Goal: Information Seeking & Learning: Compare options

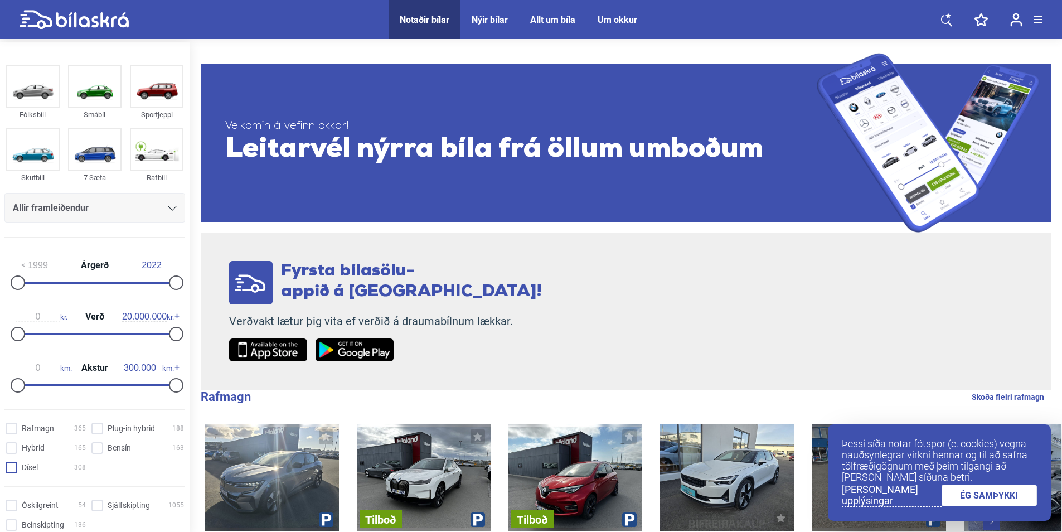
click at [15, 465] on input "Dísel 308" at bounding box center [47, 468] width 80 height 12
checkbox input "true"
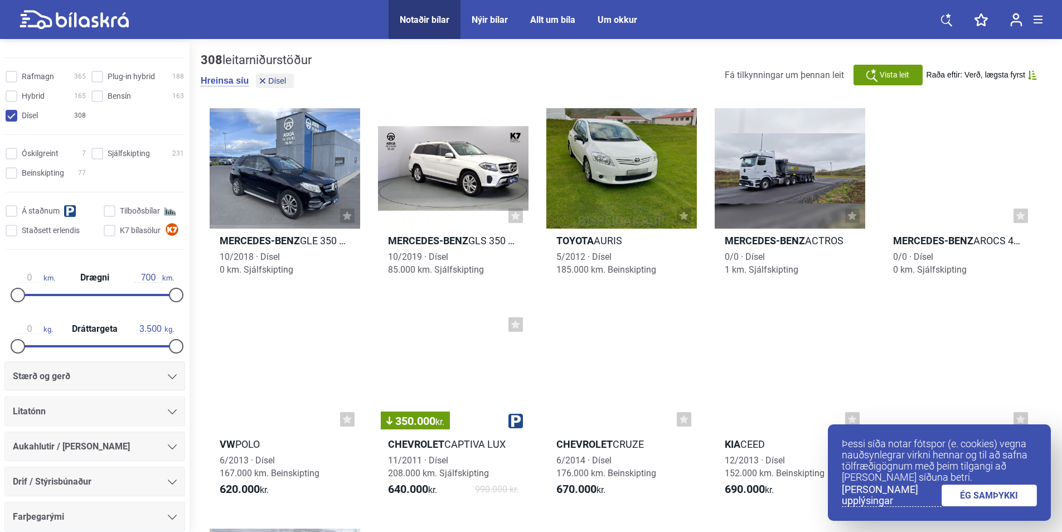
scroll to position [372, 0]
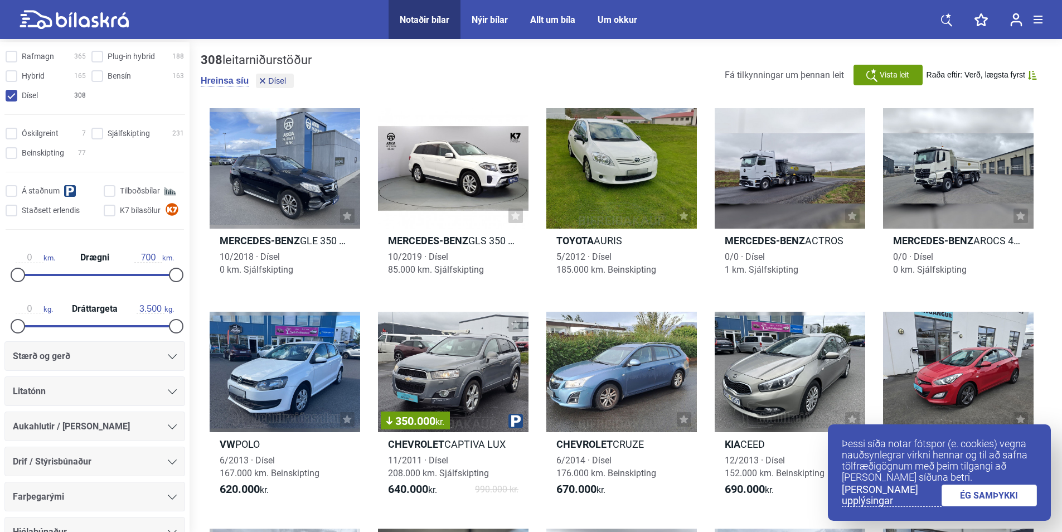
click at [169, 358] on icon at bounding box center [172, 356] width 9 height 5
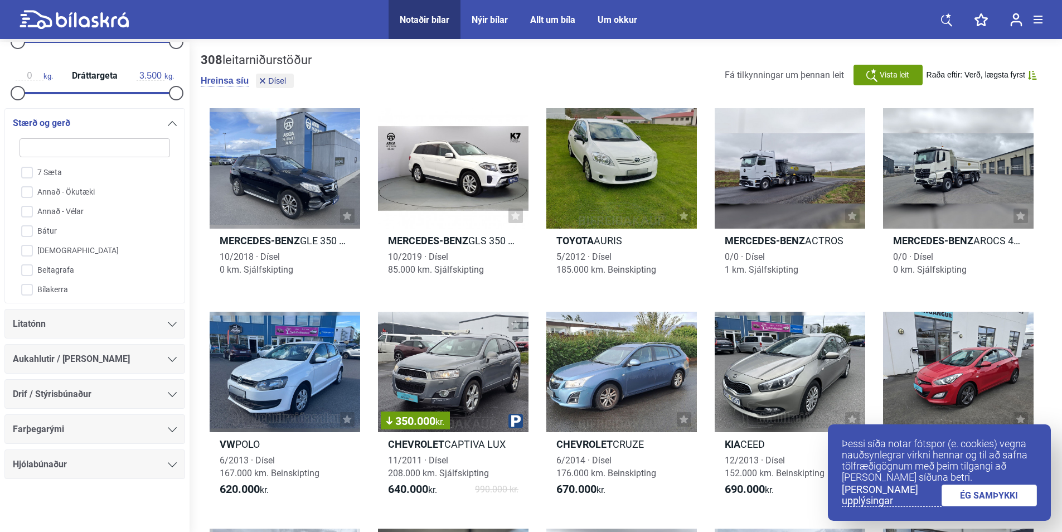
click at [170, 399] on div "Drif / Stýrisbúnaður" at bounding box center [95, 394] width 164 height 16
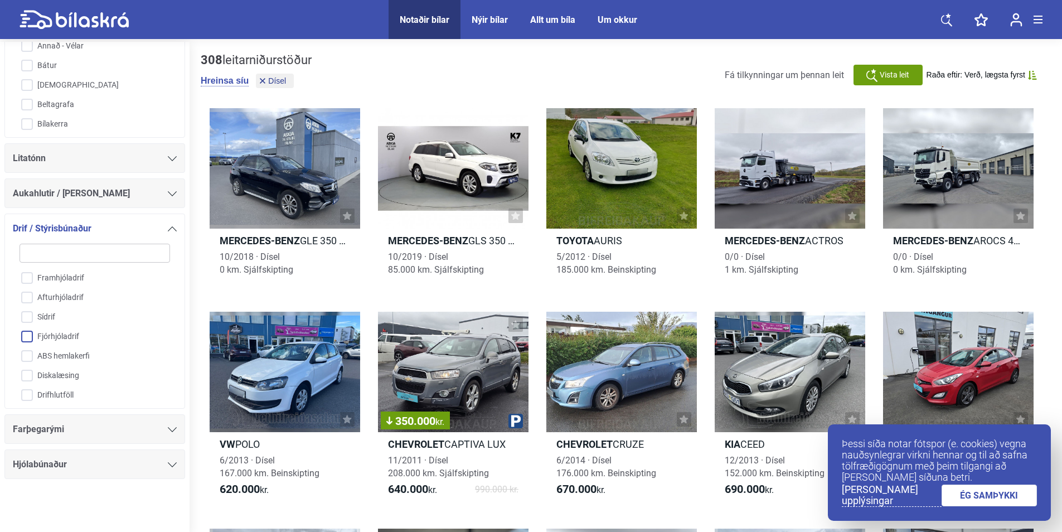
click at [32, 338] on input "Fjórhjóladrif" at bounding box center [88, 337] width 152 height 20
checkbox input "true"
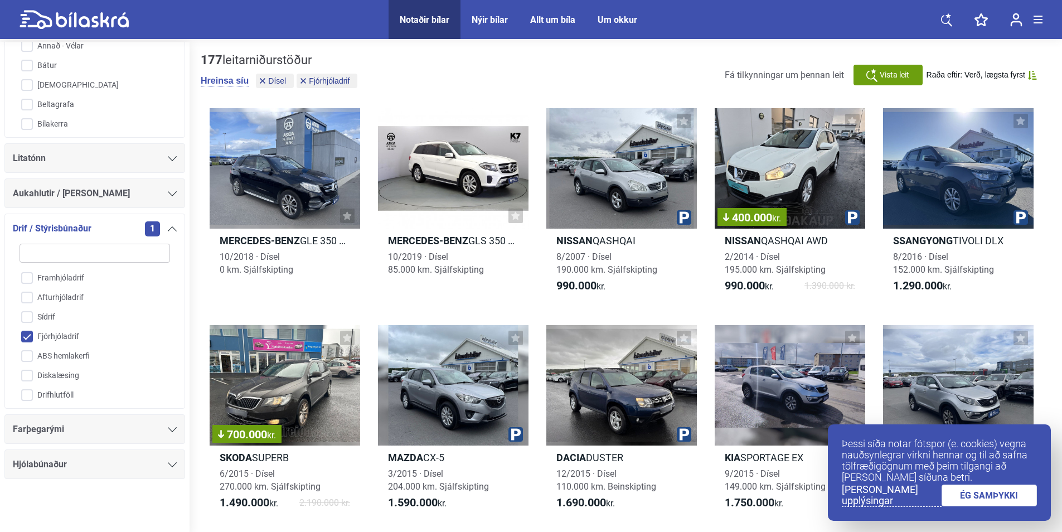
click at [964, 494] on link "ÉG SAMÞYKKI" at bounding box center [990, 496] width 96 height 22
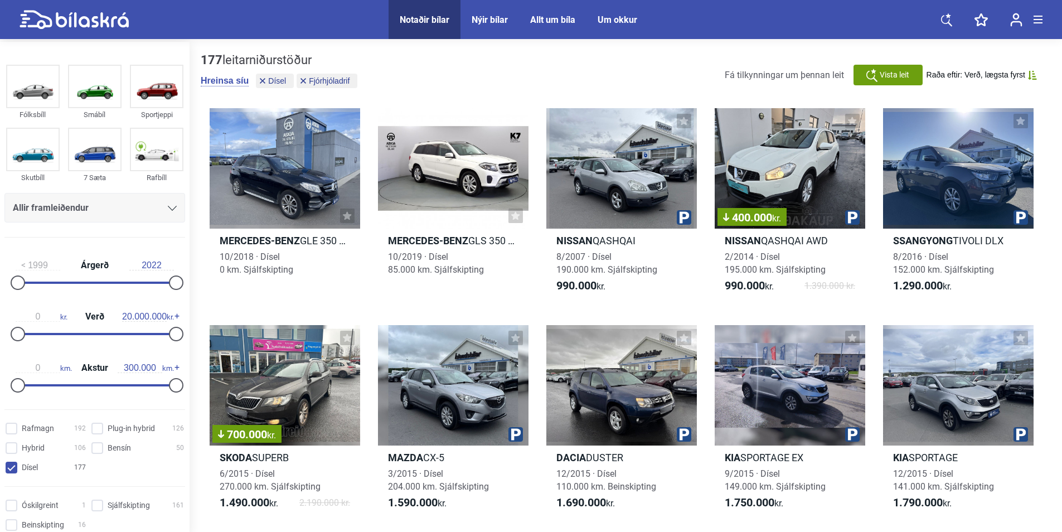
click at [992, 76] on span "Raða eftir: Verð, lægsta fyrst" at bounding box center [976, 74] width 99 height 9
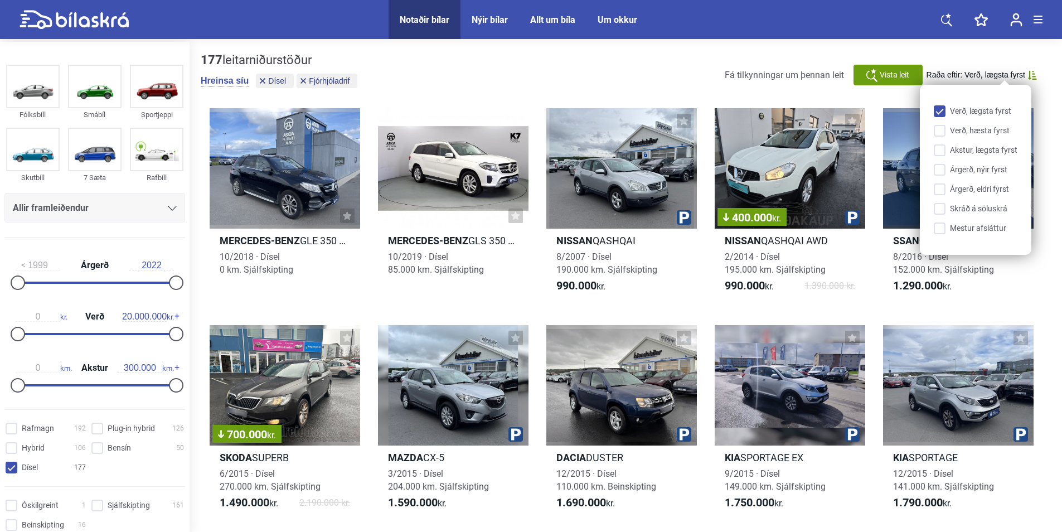
click at [946, 113] on input "Verð, lægsta fyrst" at bounding box center [978, 112] width 84 height 12
click at [640, 68] on div "177 leitarniðurstöður [PERSON_NAME] [PERSON_NAME] Fjórhjóladrif Fá tilkynningar…" at bounding box center [626, 75] width 850 height 44
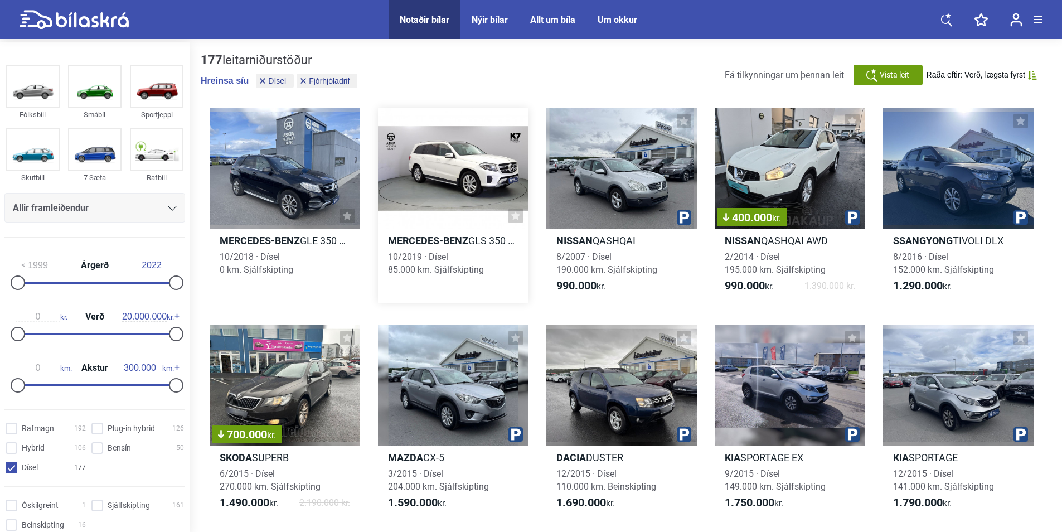
click at [455, 236] on b "Mercedes-Benz" at bounding box center [428, 241] width 80 height 12
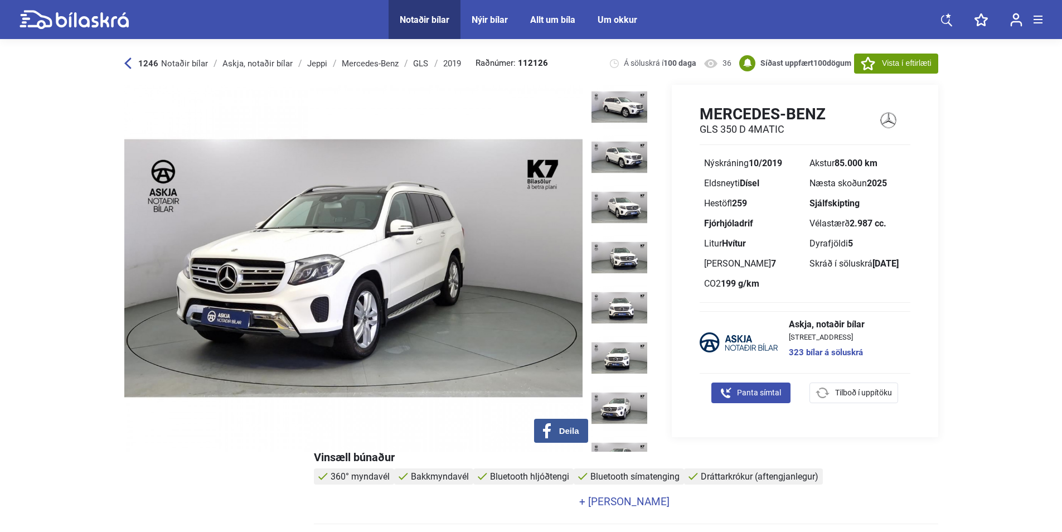
click at [616, 506] on link "+ [PERSON_NAME]" at bounding box center [625, 501] width 622 height 11
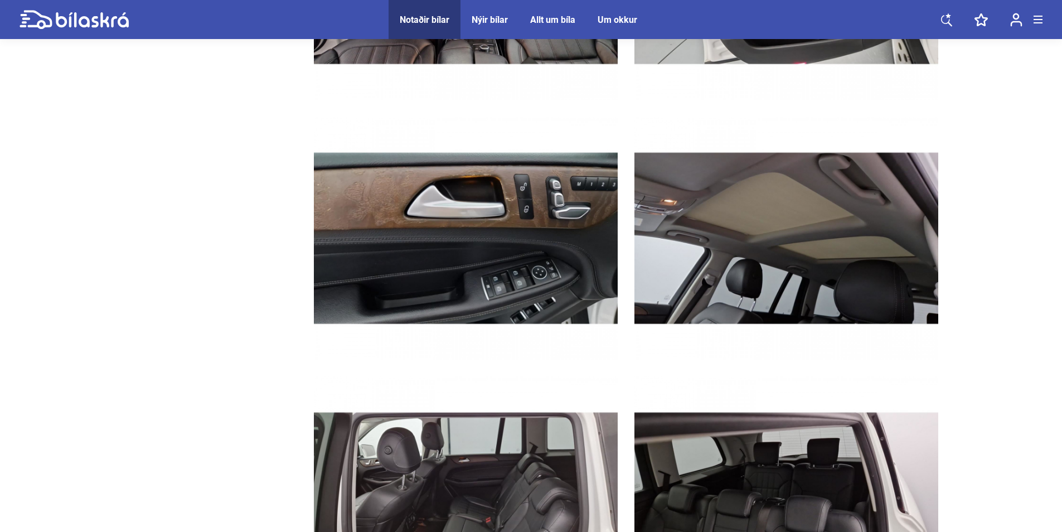
scroll to position [11493, 0]
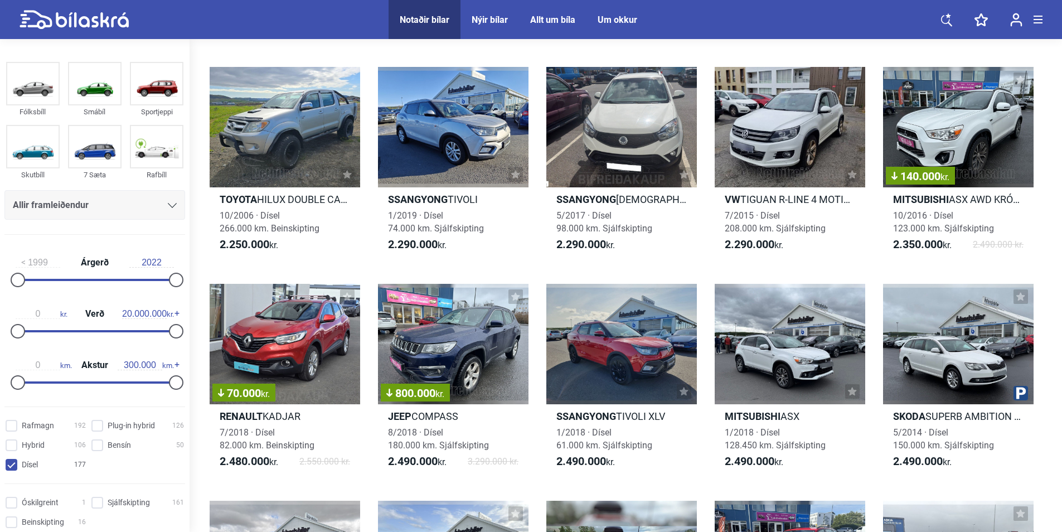
scroll to position [1115, 0]
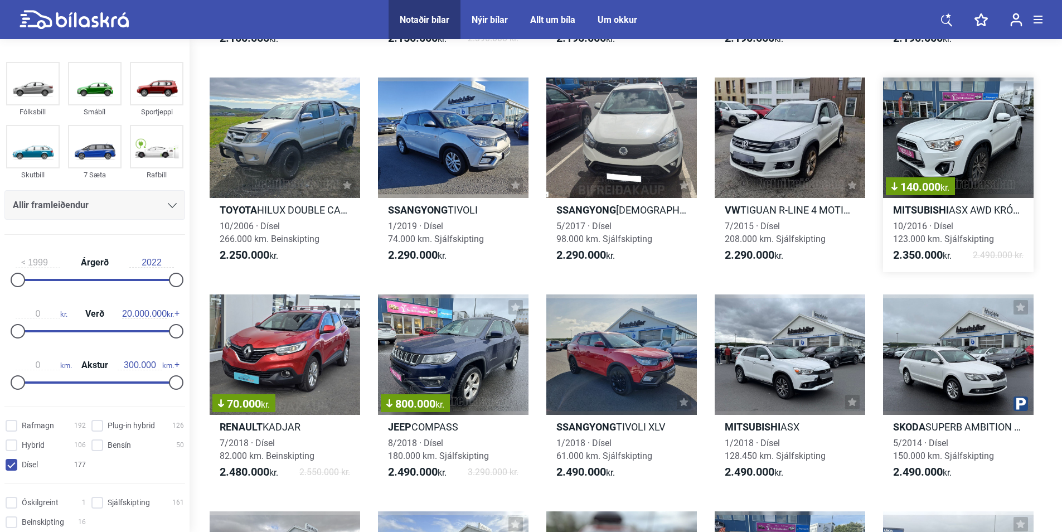
click at [938, 209] on b "Mitsubishi" at bounding box center [921, 210] width 56 height 12
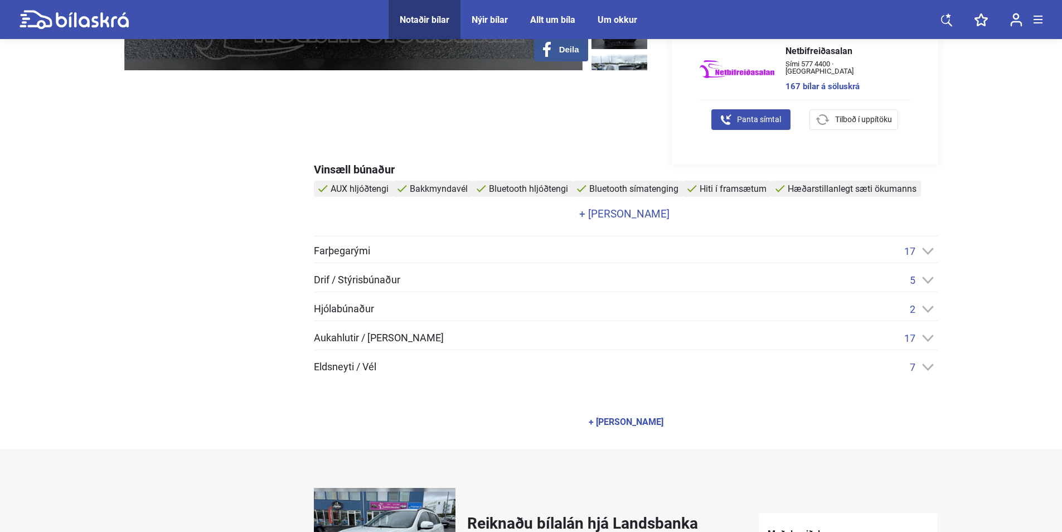
scroll to position [372, 0]
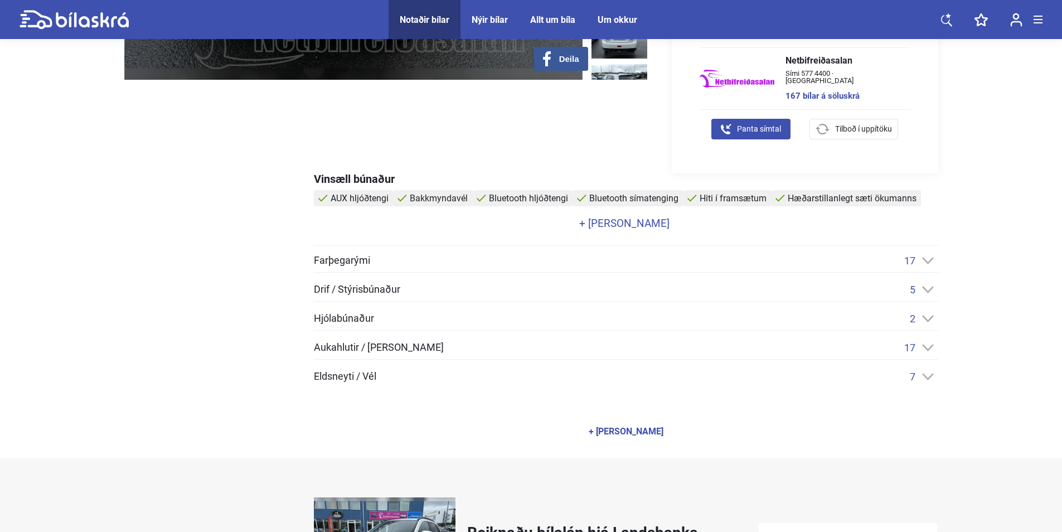
click at [651, 227] on link "+ [PERSON_NAME]" at bounding box center [625, 223] width 622 height 11
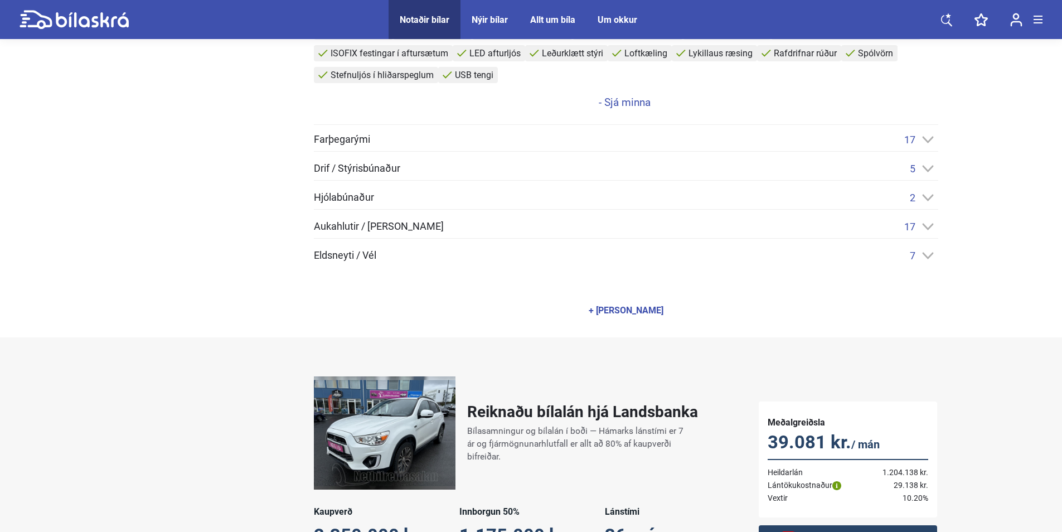
scroll to position [558, 0]
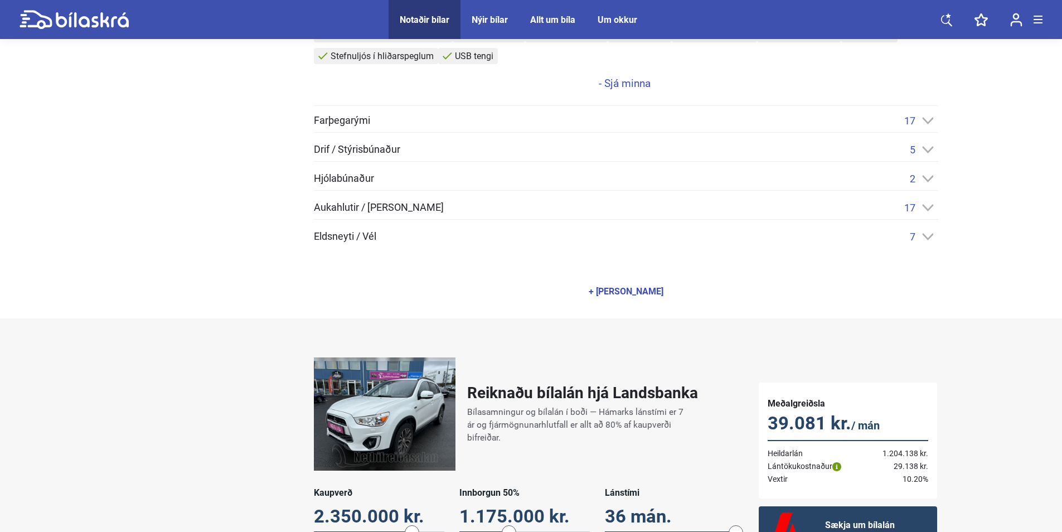
click at [927, 210] on icon at bounding box center [927, 207] width 11 height 7
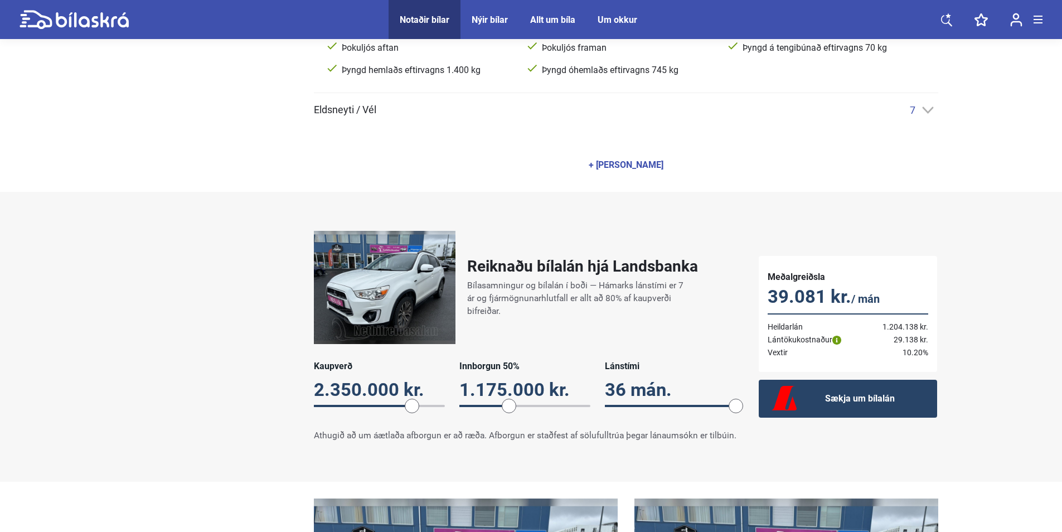
scroll to position [929, 0]
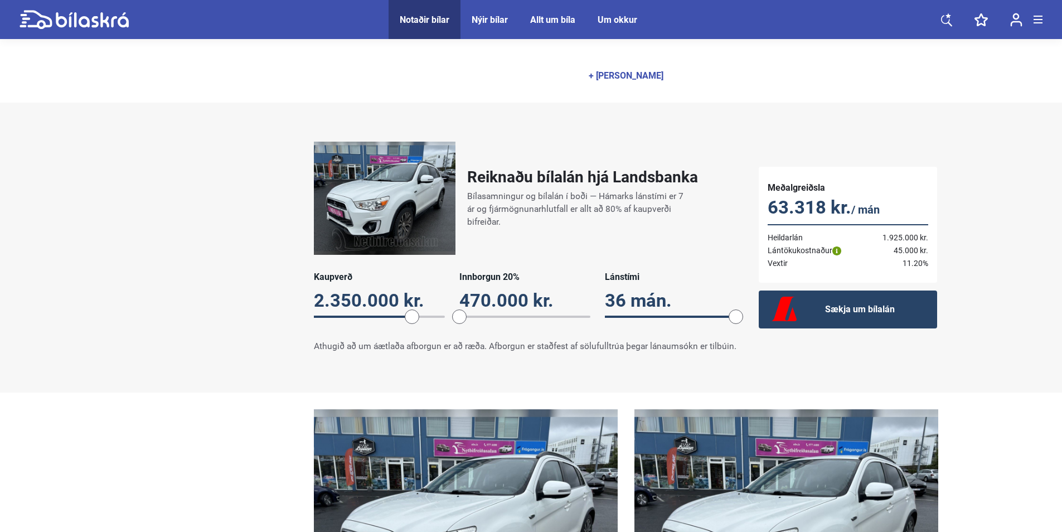
drag, startPoint x: 509, startPoint y: 312, endPoint x: 458, endPoint y: 313, distance: 51.3
click at [458, 313] on span at bounding box center [459, 316] width 14 height 14
drag, startPoint x: 458, startPoint y: 313, endPoint x: 450, endPoint y: 313, distance: 7.2
click at [450, 313] on div "Kaupverð 2.350.000 kr. 2350000 Innborgun 20% 470.000 kr. 20 Lánstími 36 mán. 36" at bounding box center [525, 301] width 423 height 59
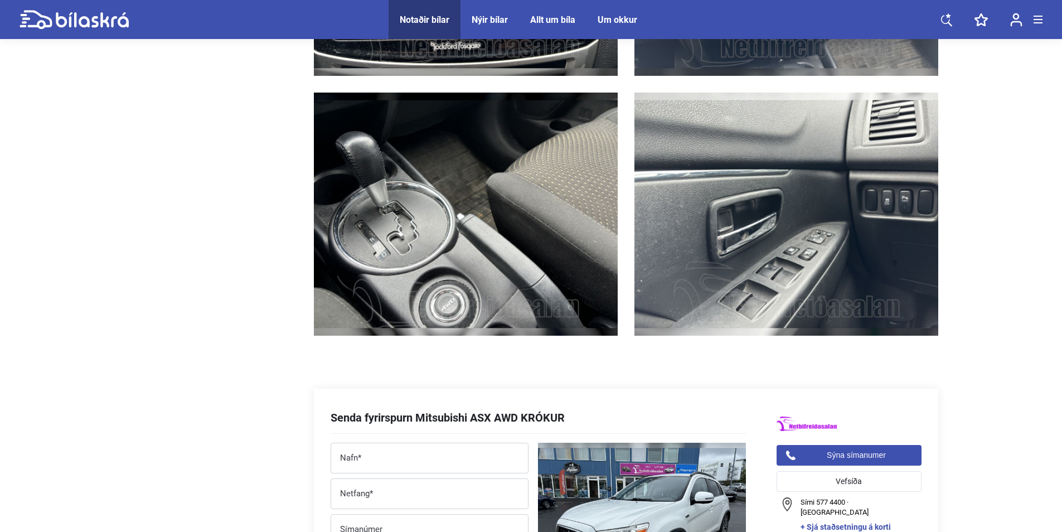
scroll to position [4646, 0]
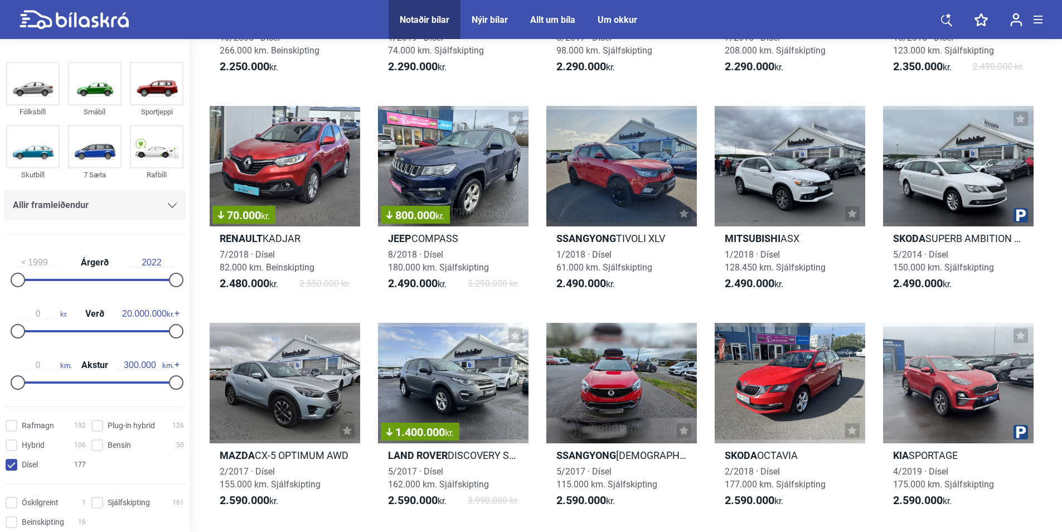
scroll to position [1489, 0]
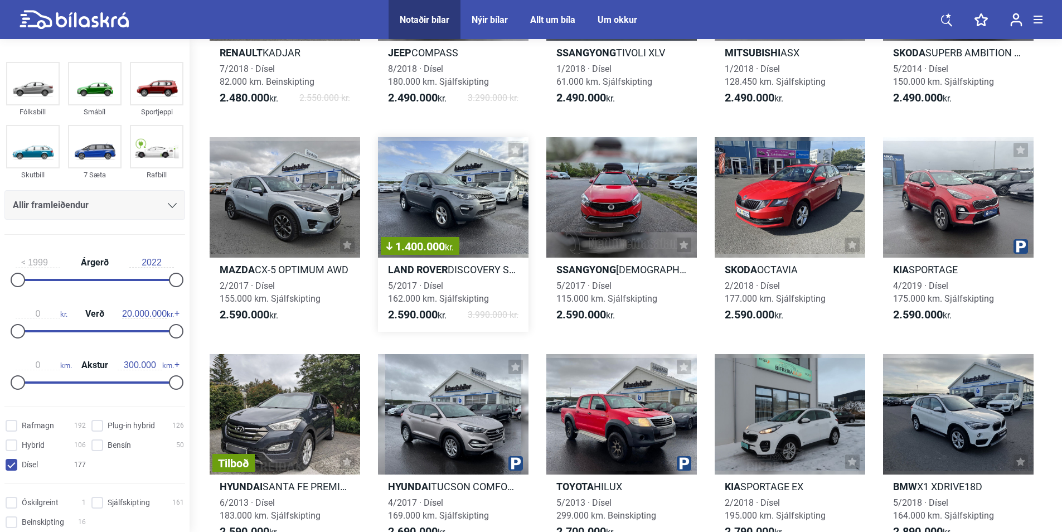
click at [427, 250] on span "1.400.000 kr." at bounding box center [419, 246] width 67 height 11
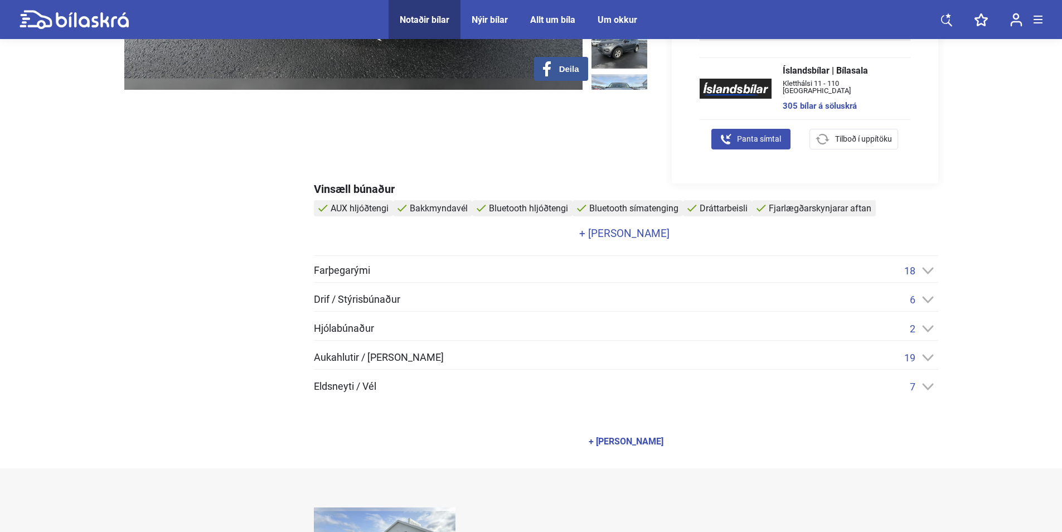
scroll to position [372, 0]
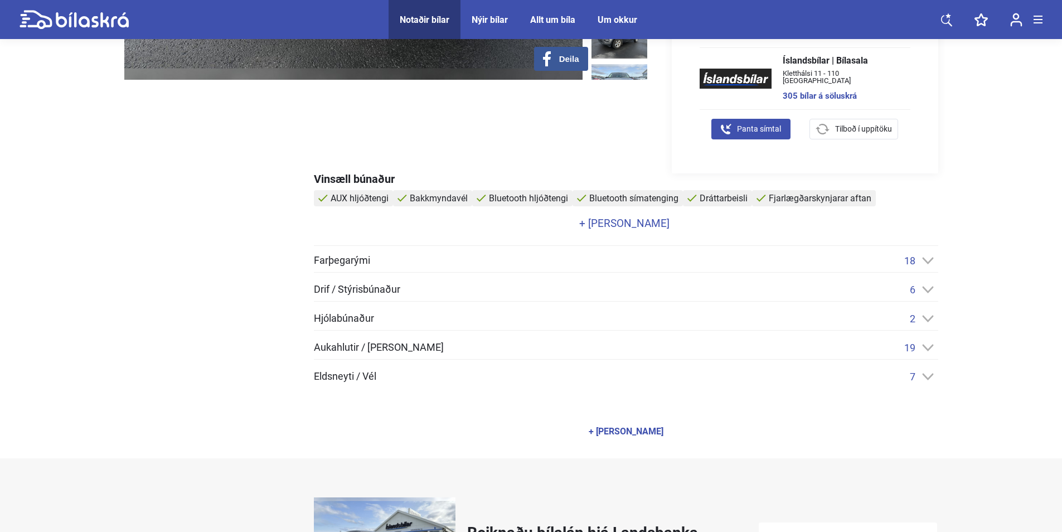
click at [928, 351] on icon at bounding box center [927, 347] width 11 height 7
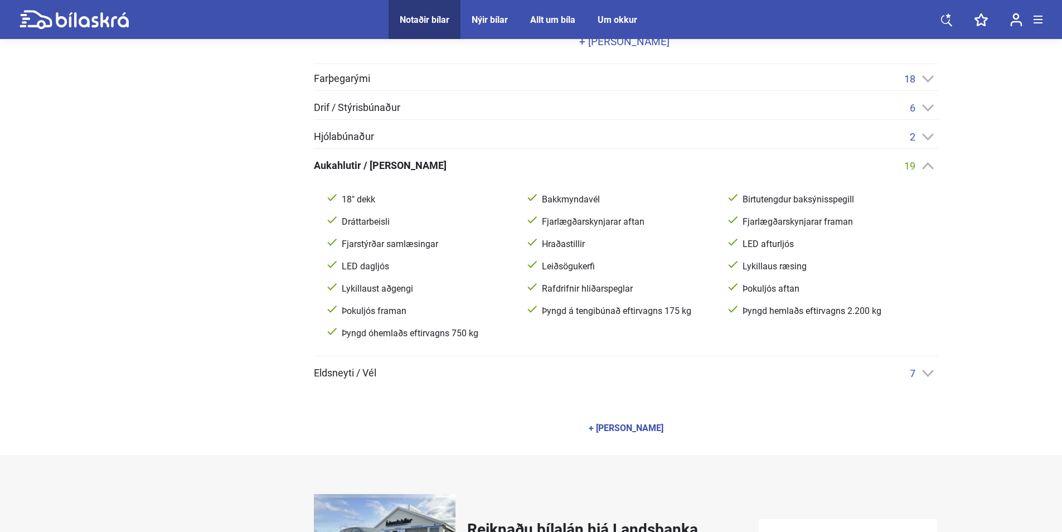
scroll to position [558, 0]
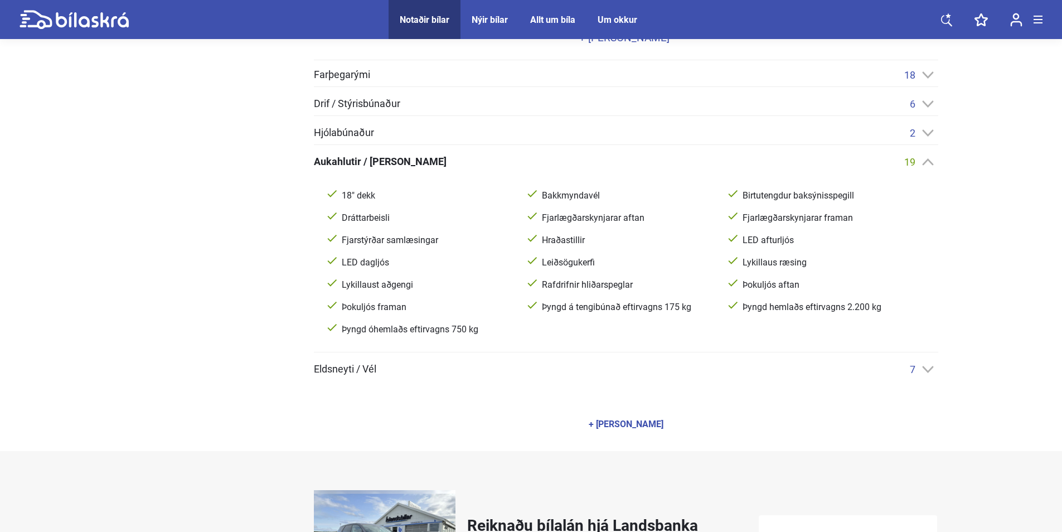
click at [924, 136] on icon at bounding box center [927, 132] width 11 height 7
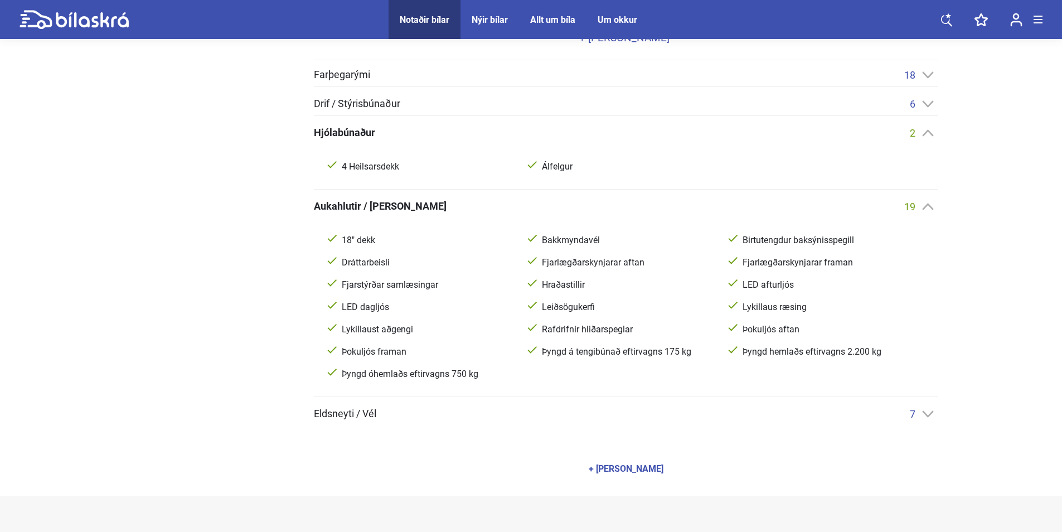
click at [928, 108] on icon at bounding box center [928, 103] width 12 height 7
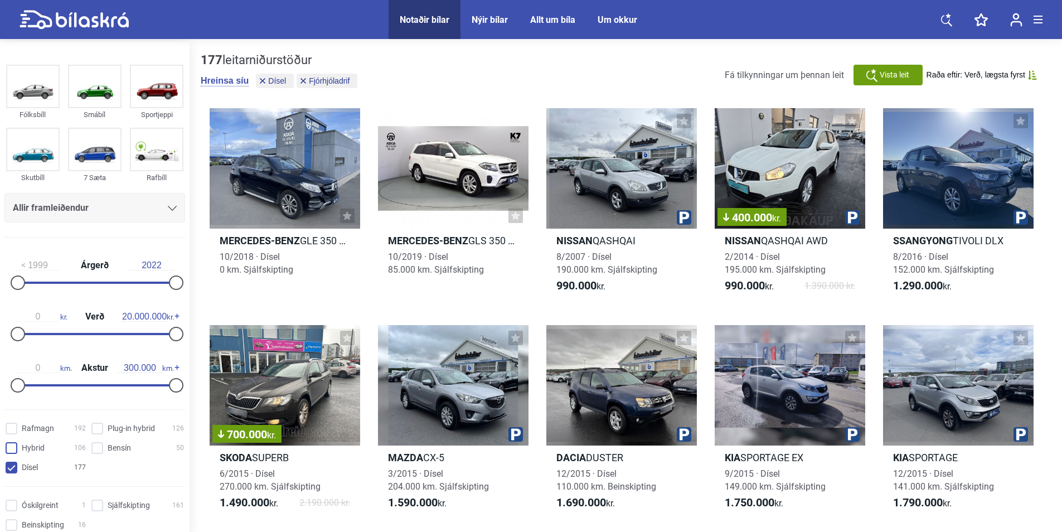
scroll to position [186, 0]
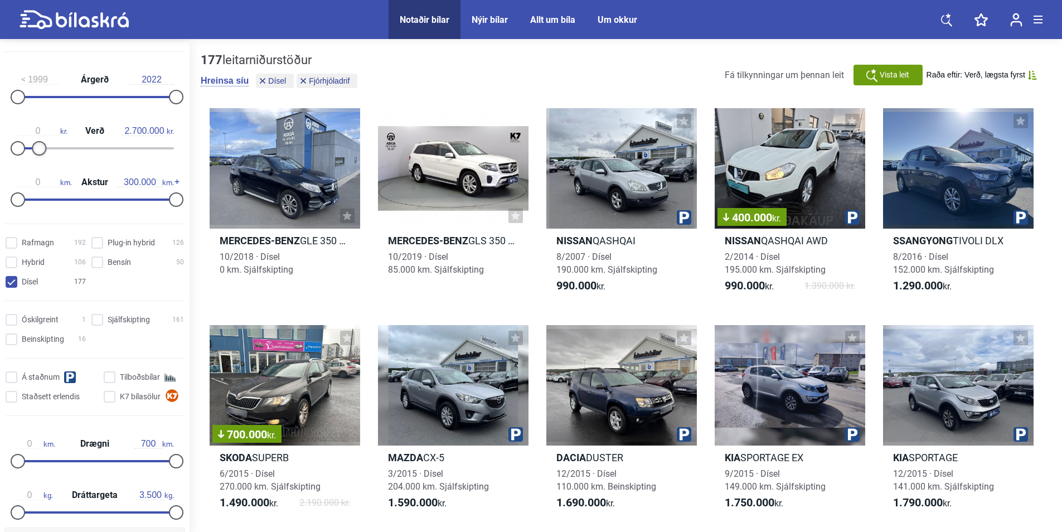
type input "2.600.000"
drag, startPoint x: 173, startPoint y: 144, endPoint x: 39, endPoint y: 155, distance: 134.8
click at [39, 155] on div at bounding box center [38, 148] width 14 height 14
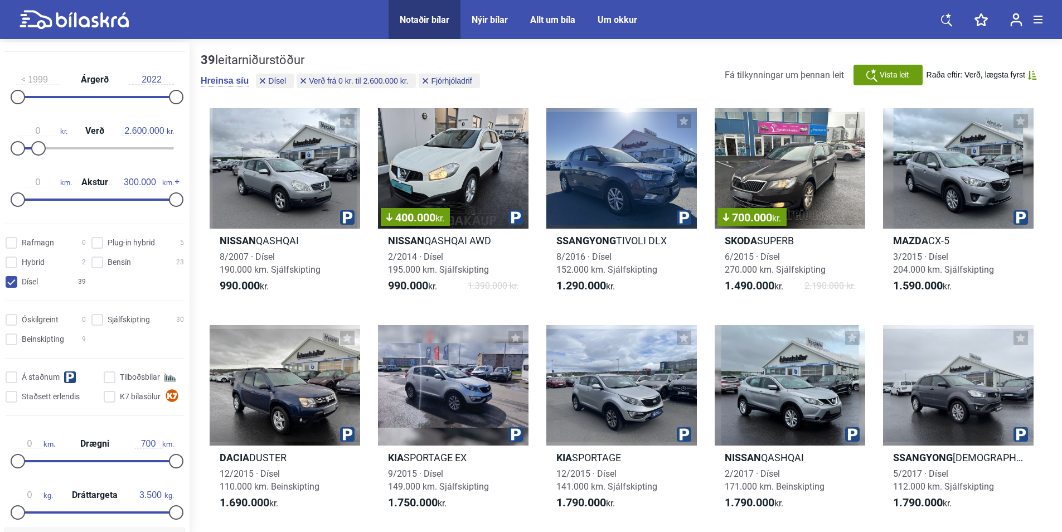
click at [1020, 75] on span "Raða eftir: Verð, lægsta fyrst" at bounding box center [976, 74] width 99 height 9
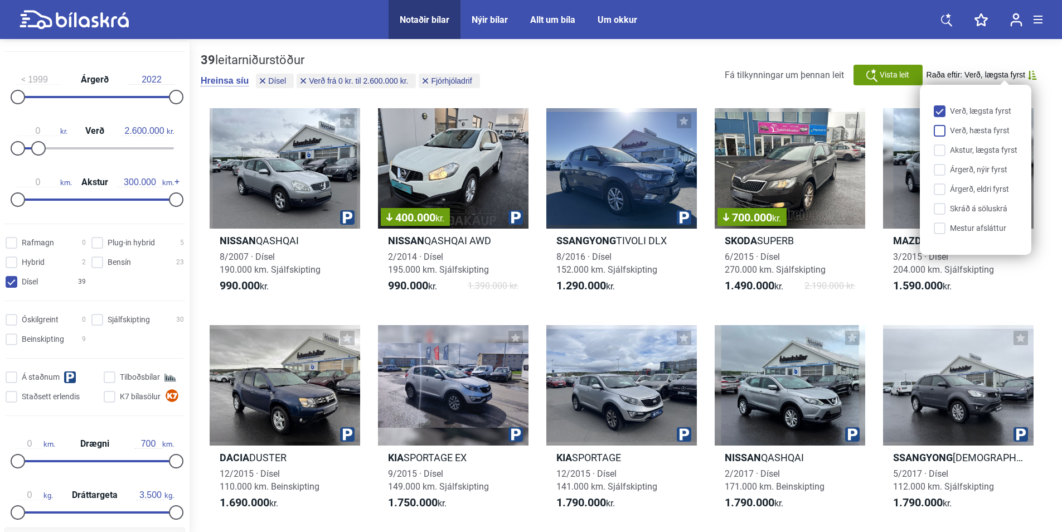
click at [944, 131] on input "Verð, hæsta fyrst" at bounding box center [978, 131] width 84 height 12
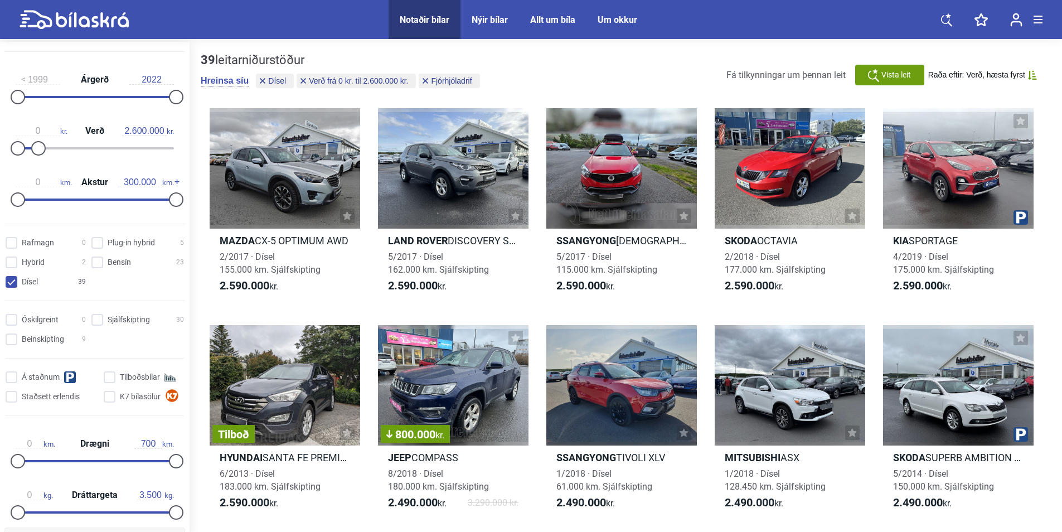
click at [598, 88] on div "39 leitarniðurstöður [PERSON_NAME] [PERSON_NAME] Verð frá 0 kr. til 2.600.000 k…" at bounding box center [626, 75] width 850 height 44
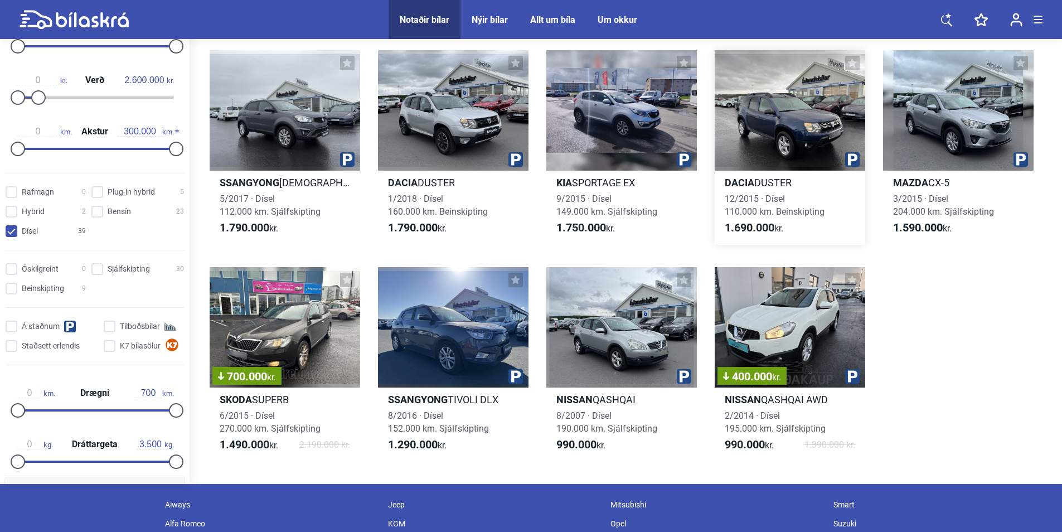
scroll to position [1487, 0]
